Goal: Information Seeking & Learning: Learn about a topic

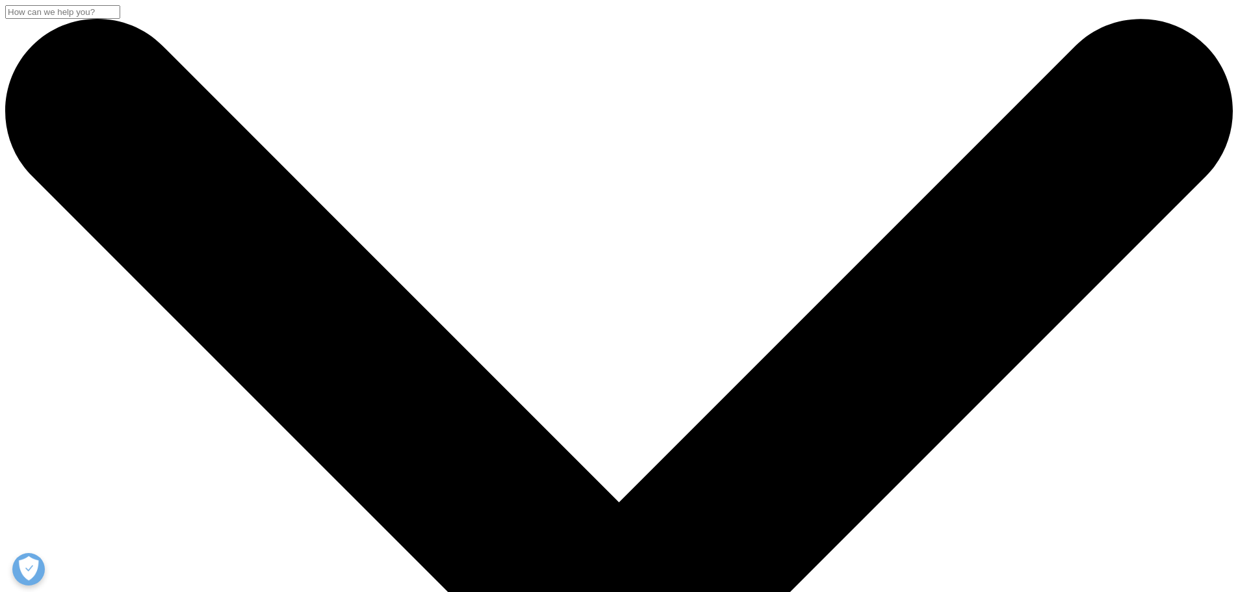
scroll to position [325, 0]
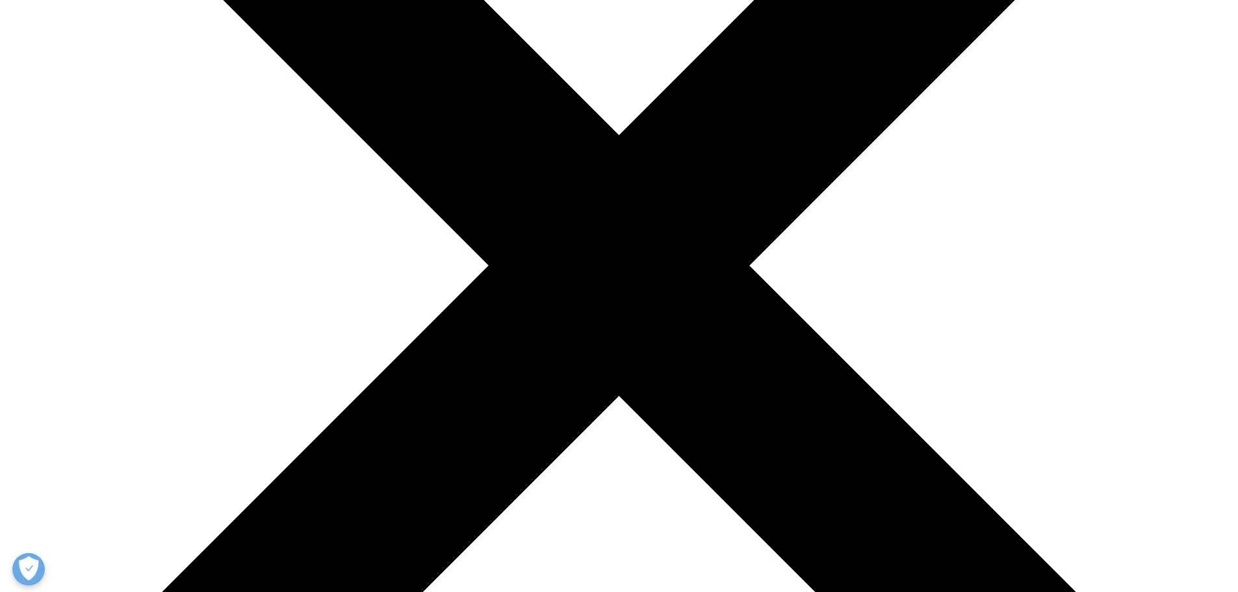
scroll to position [390, 0]
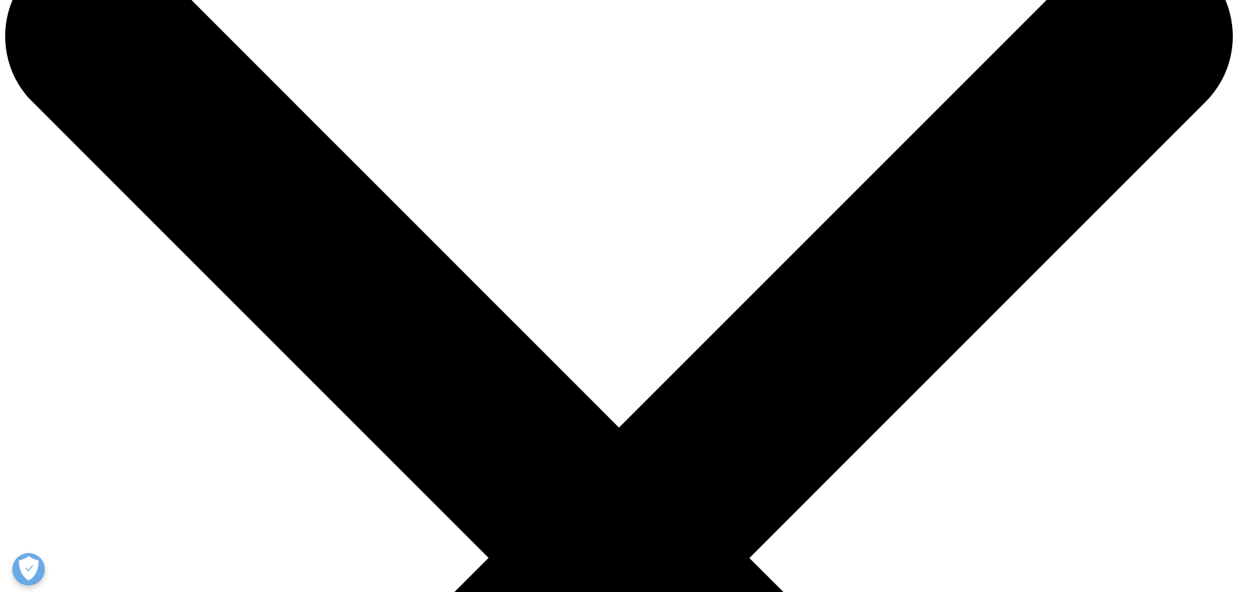
scroll to position [195, 0]
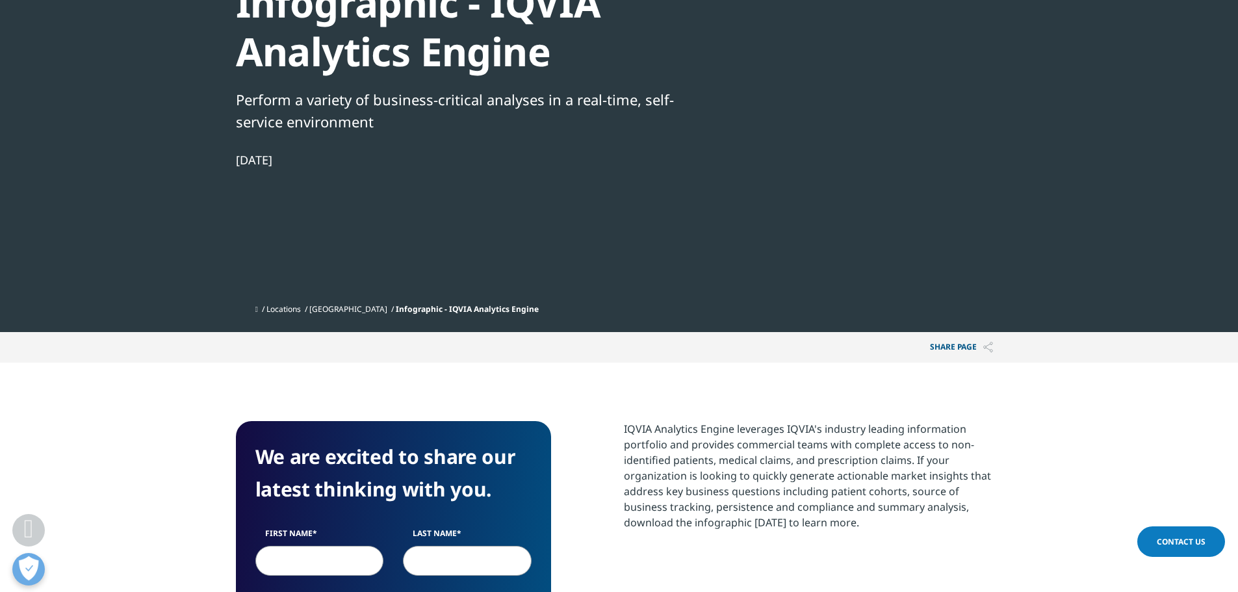
scroll to position [65, 0]
